Goal: Submit feedback/report problem

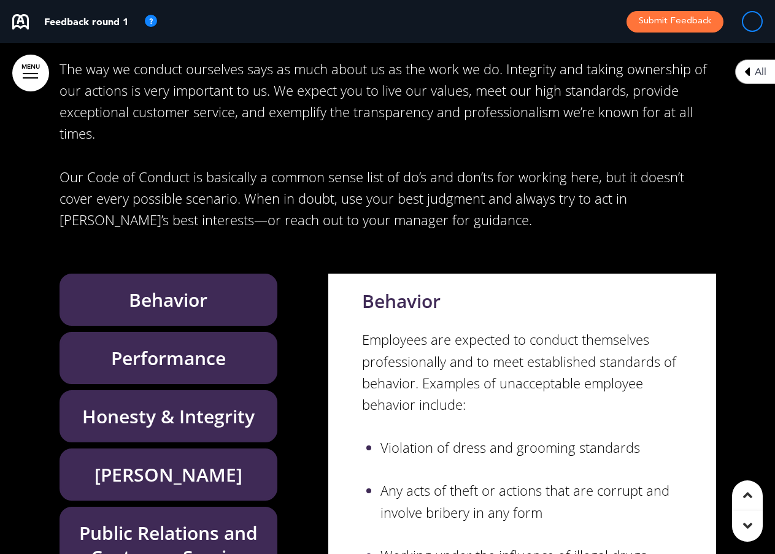
scroll to position [25398, 0]
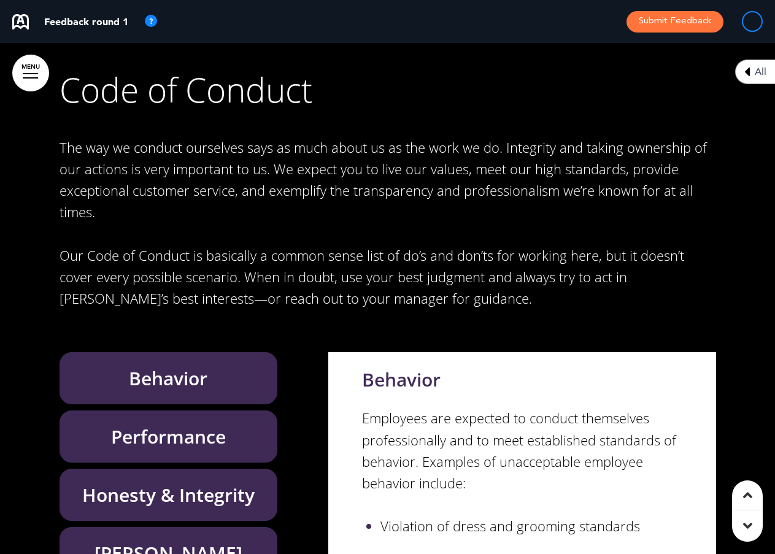
click at [195, 139] on p "The way we conduct ourselves says as much about us as the work we do. Integrity…" at bounding box center [388, 180] width 656 height 86
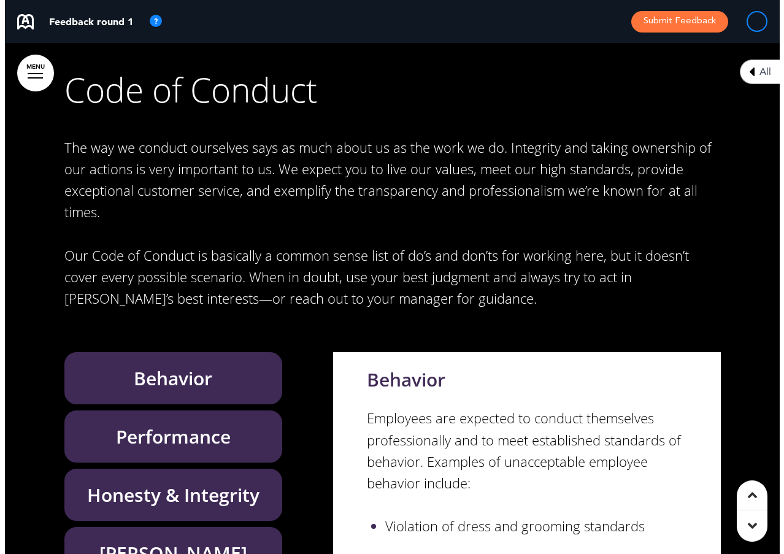
scroll to position [24370, 0]
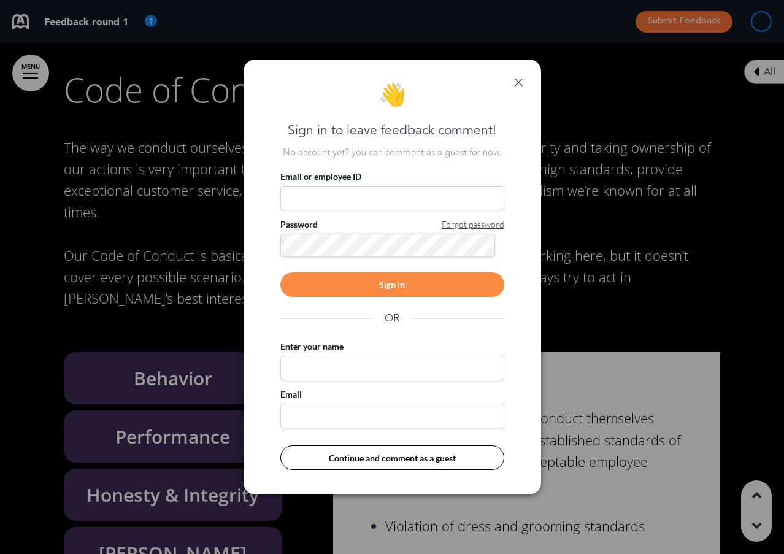
click at [521, 79] on link at bounding box center [518, 82] width 9 height 9
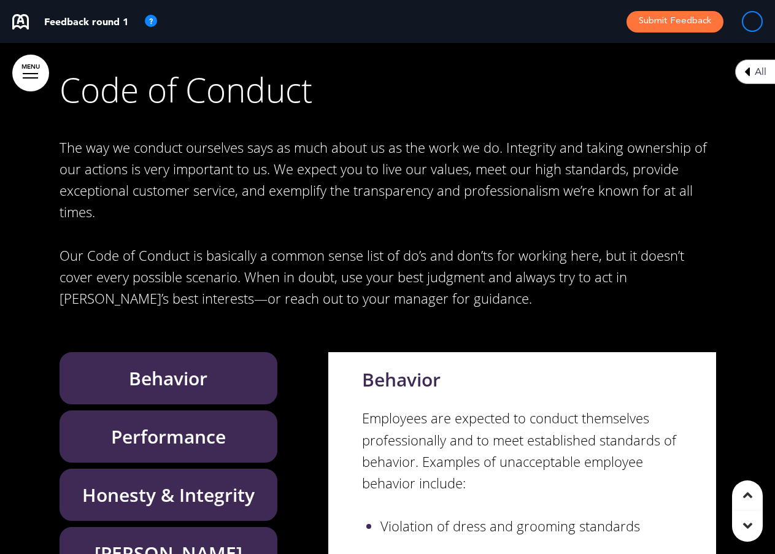
click at [175, 139] on p "The way we conduct ourselves says as much about us as the work we do. Integrity…" at bounding box center [388, 180] width 656 height 86
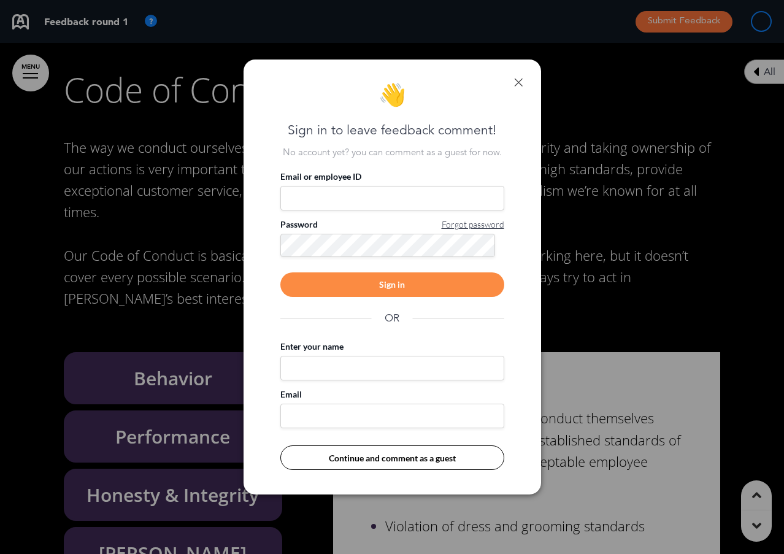
click at [325, 193] on input "Email or employee ID" at bounding box center [392, 198] width 224 height 25
type input "**********"
click at [383, 285] on div "Sign in" at bounding box center [392, 284] width 224 height 25
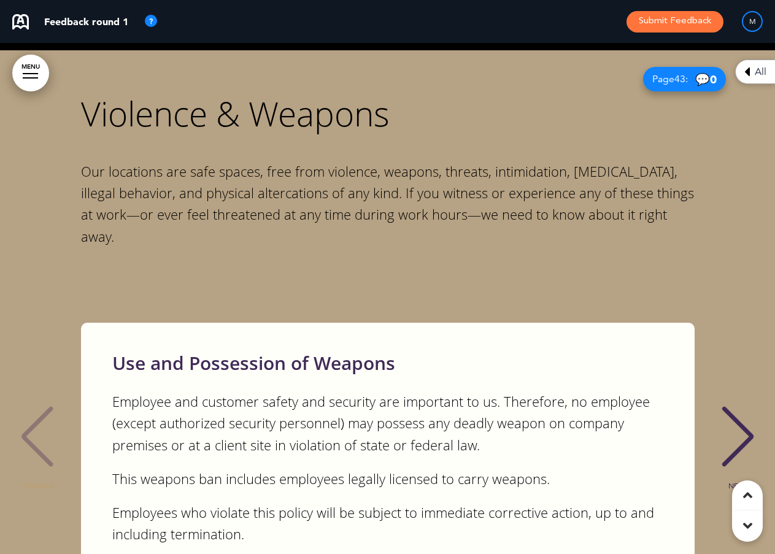
scroll to position [25338, 0]
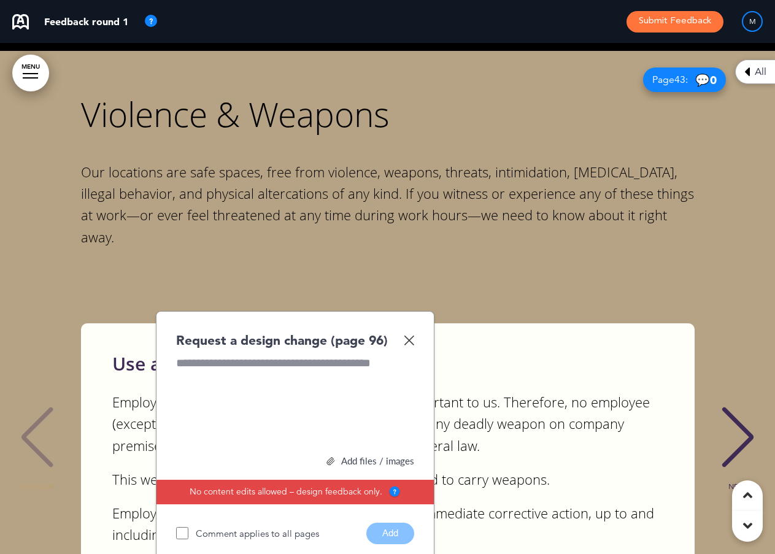
click at [407, 335] on img at bounding box center [409, 340] width 10 height 10
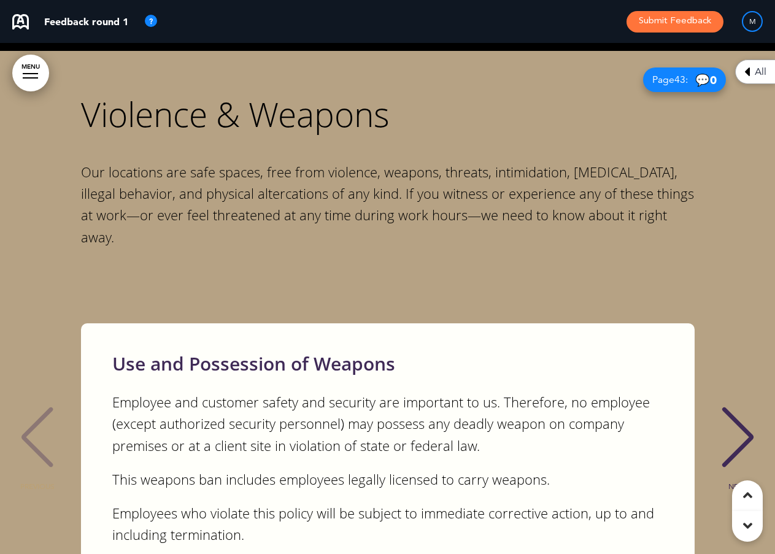
click at [737, 418] on div "NEXT" at bounding box center [737, 448] width 37 height 61
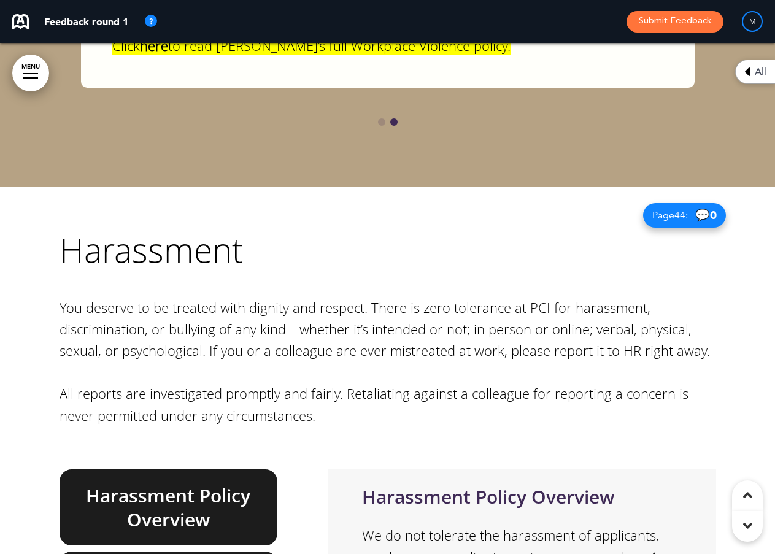
scroll to position [25890, 0]
